Goal: Information Seeking & Learning: Learn about a topic

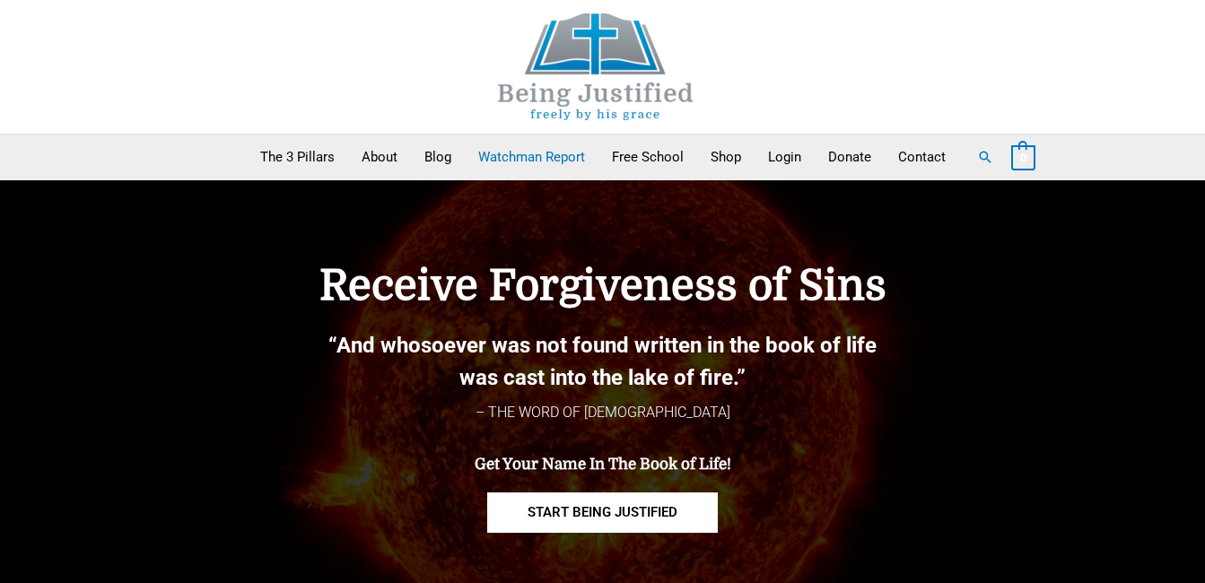
drag, startPoint x: 0, startPoint y: 0, endPoint x: 528, endPoint y: 149, distance: 548.4
click at [528, 149] on link "Watchman Report" at bounding box center [532, 157] width 134 height 45
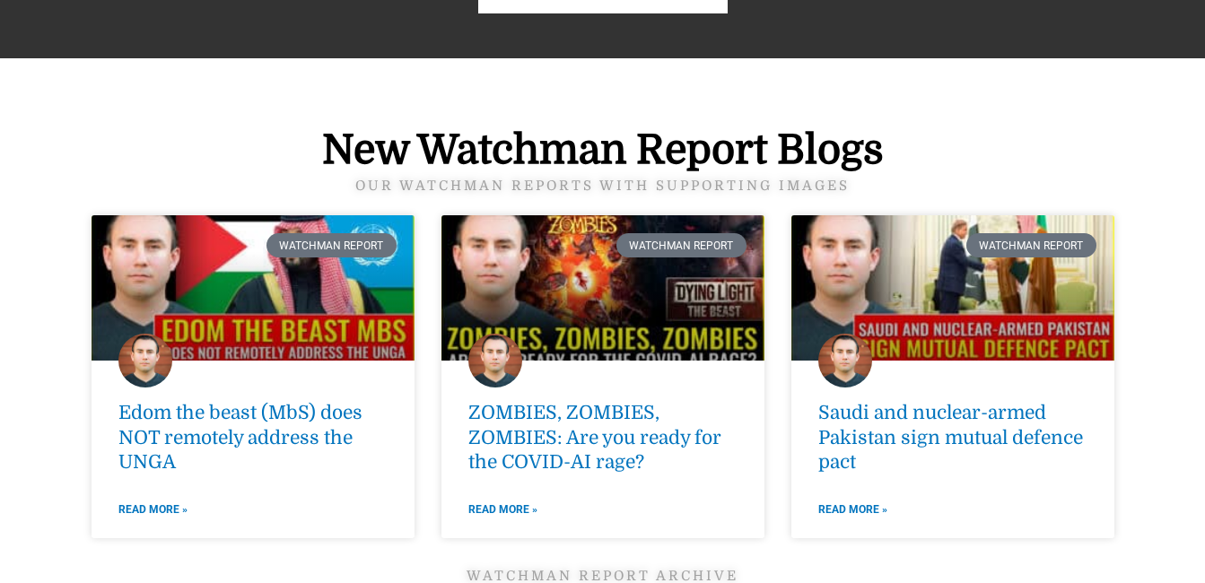
scroll to position [2322, 0]
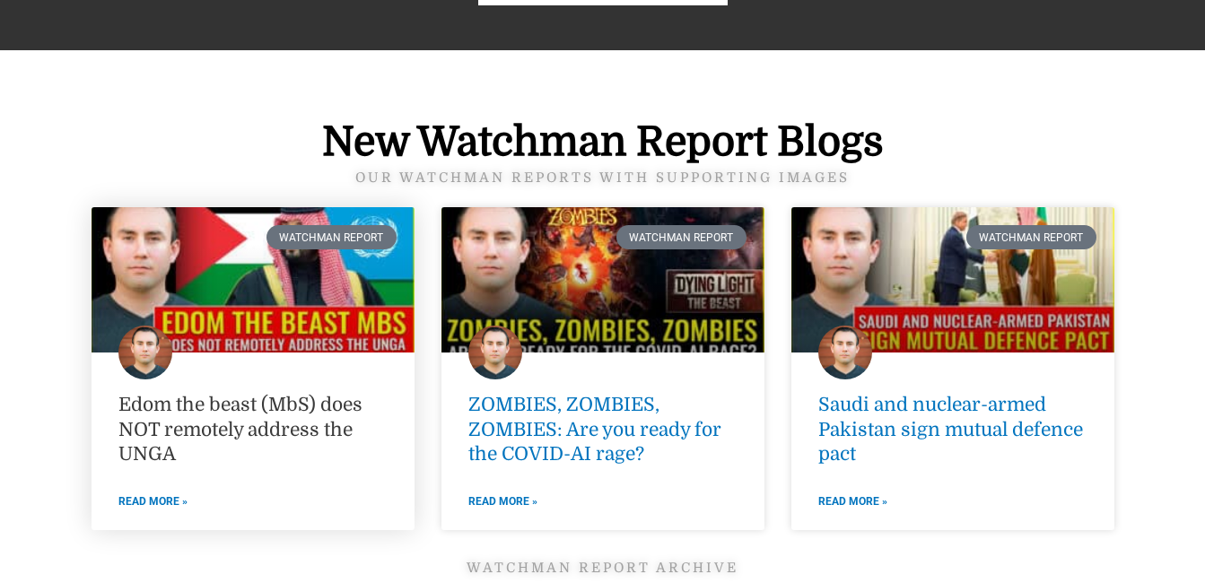
click at [255, 430] on link "Edom the beast (MbS) does NOT remotely address the UNGA" at bounding box center [240, 429] width 244 height 71
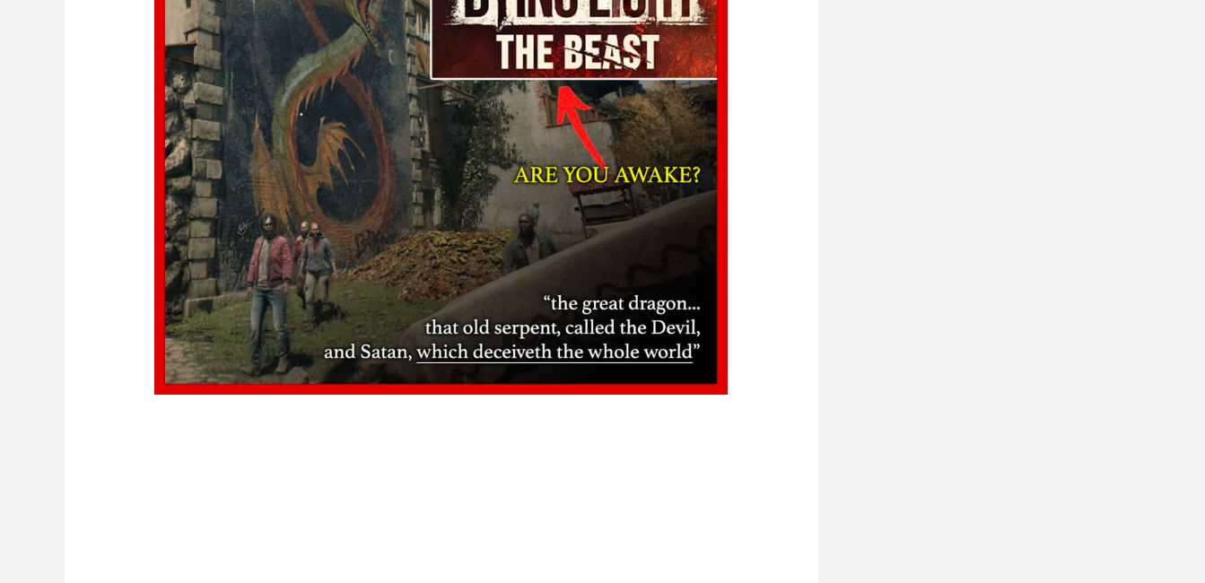
scroll to position [5878, 0]
